Goal: Task Accomplishment & Management: Manage account settings

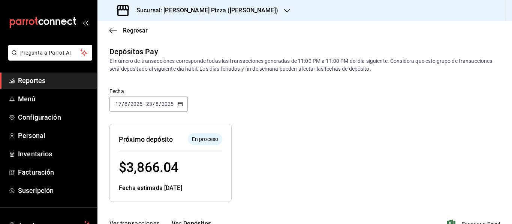
scroll to position [167, 0]
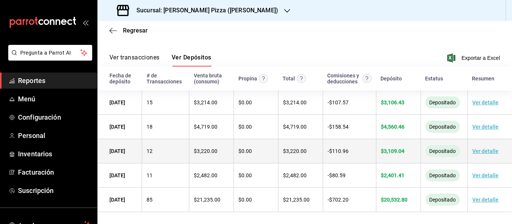
click at [484, 150] on link "Ver detalle" at bounding box center [485, 151] width 26 height 6
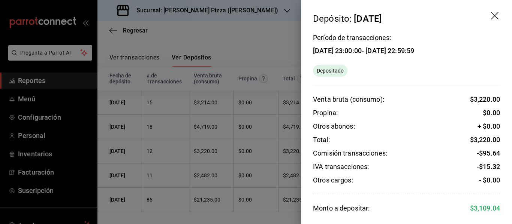
scroll to position [37, 0]
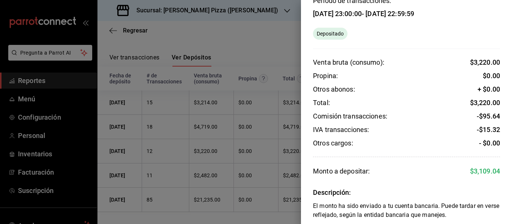
click at [240, 65] on div at bounding box center [256, 112] width 512 height 224
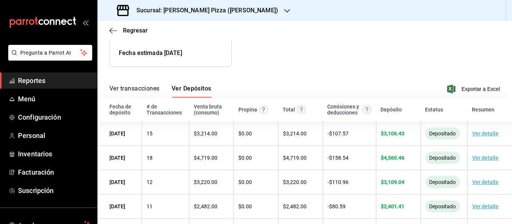
scroll to position [167, 0]
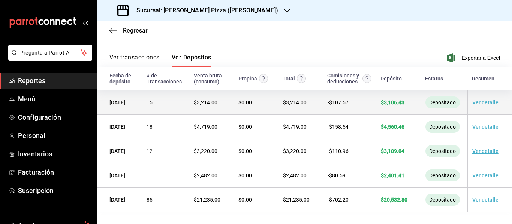
click at [467, 102] on td "Ver detalle" at bounding box center [489, 103] width 45 height 24
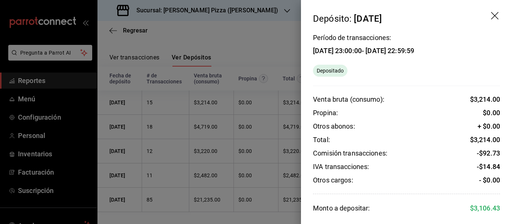
click at [260, 172] on div at bounding box center [256, 112] width 512 height 224
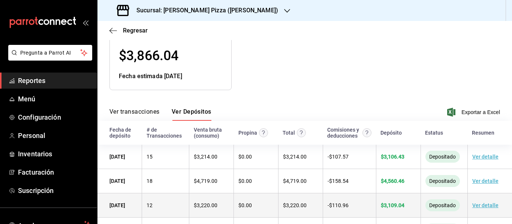
scroll to position [130, 0]
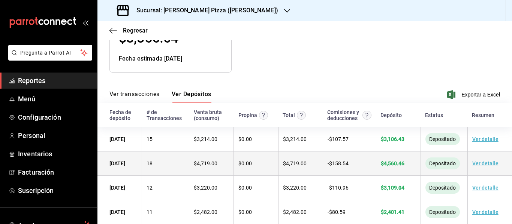
click at [479, 163] on link "Ver detalle" at bounding box center [485, 164] width 26 height 6
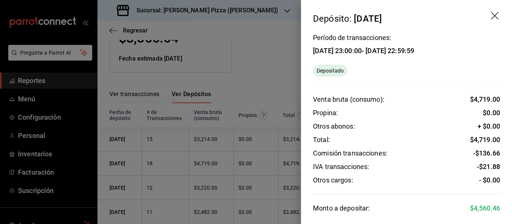
click at [484, 16] on header "Depósito: [DATE]" at bounding box center [406, 12] width 211 height 25
click at [491, 16] on icon "drag" at bounding box center [494, 15] width 7 height 7
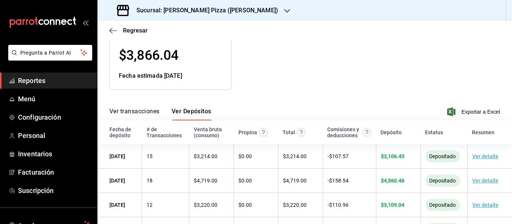
scroll to position [55, 0]
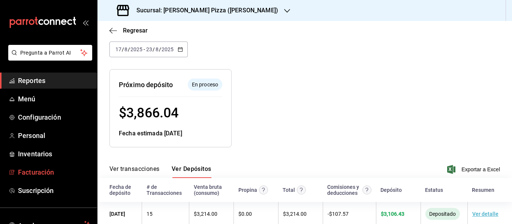
click at [37, 173] on span "Facturación" at bounding box center [54, 173] width 73 height 10
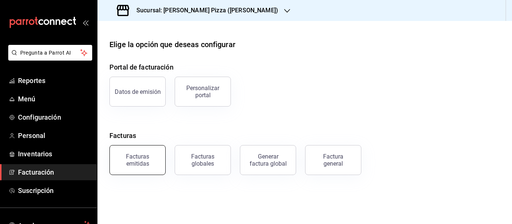
click at [141, 168] on button "Facturas emitidas" at bounding box center [137, 160] width 56 height 30
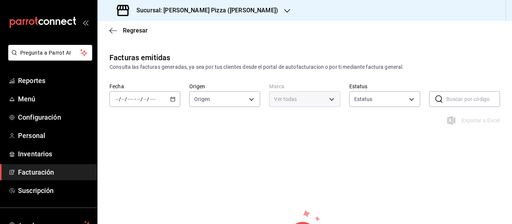
type input "ORDER_INVOICE,GENERAL_INVOICE"
type input "ACTIVE,PENDING_CANCELLATION,CANCELLED,PRE_CANCELLED"
type input "cd79cf11-f347-45f4-9cd3-ef71055b157f"
click at [171, 91] on div "Fecha / / - / /" at bounding box center [144, 95] width 71 height 24
click at [168, 100] on div "/ / - / /" at bounding box center [144, 99] width 71 height 16
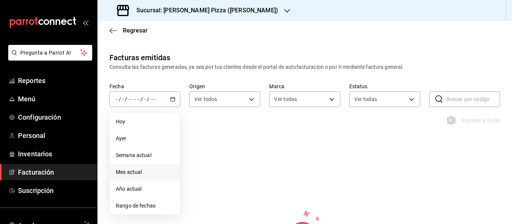
click at [143, 174] on span "Mes actual" at bounding box center [145, 173] width 58 height 8
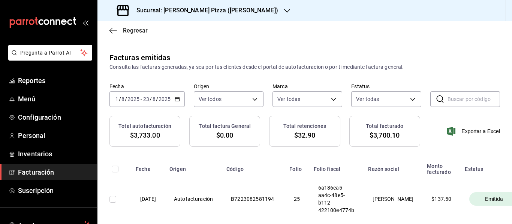
click at [115, 32] on icon "button" at bounding box center [112, 30] width 7 height 7
